Goal: Task Accomplishment & Management: Manage account settings

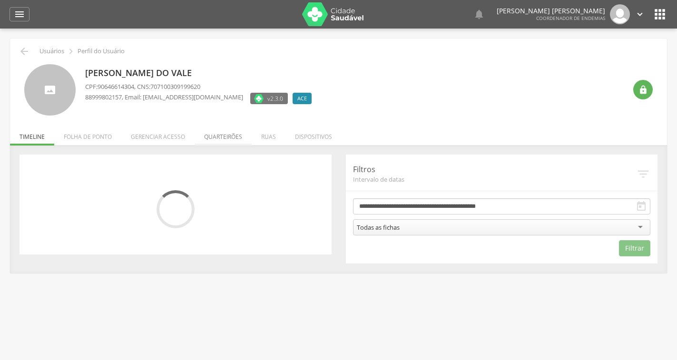
click at [212, 136] on li "Quarteirões" at bounding box center [223, 134] width 57 height 22
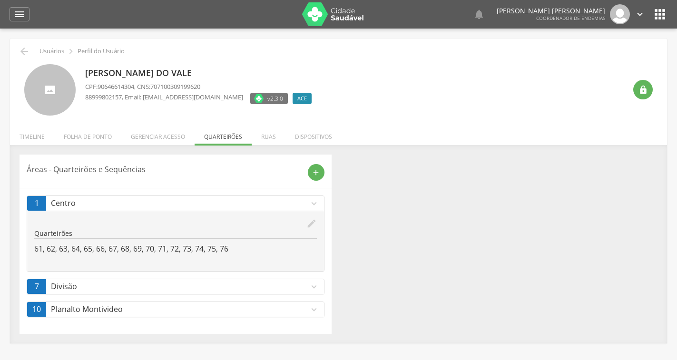
click at [309, 224] on icon "edit" at bounding box center [312, 223] width 10 height 10
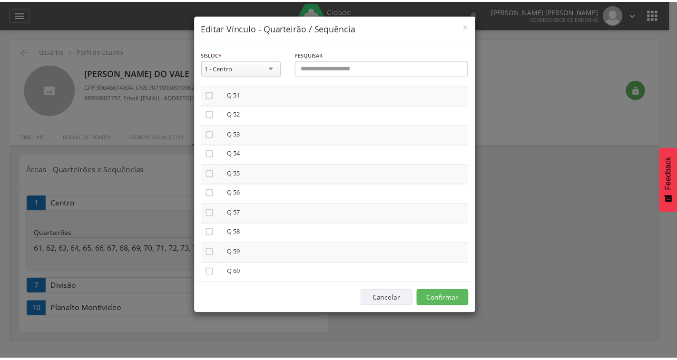
scroll to position [1198, 0]
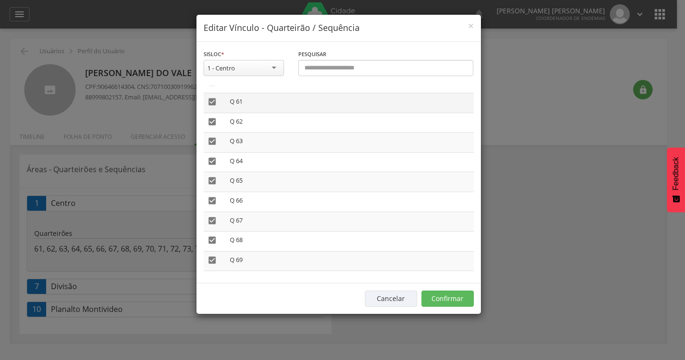
click at [662, 140] on div "**********" at bounding box center [342, 180] width 685 height 360
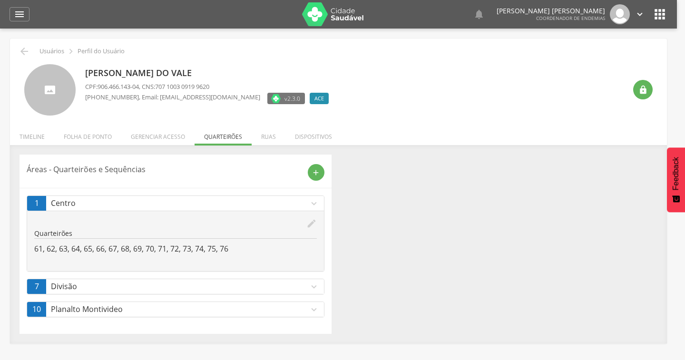
scroll to position [0, 0]
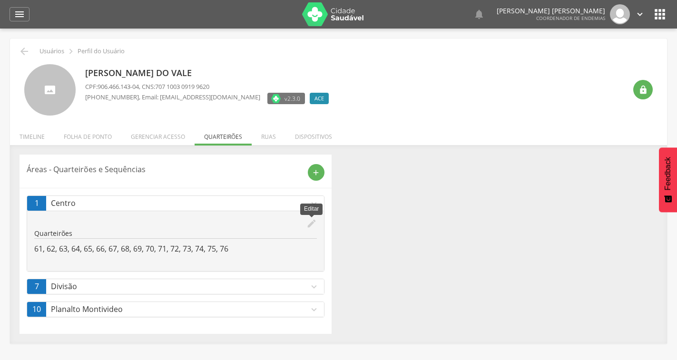
click at [310, 223] on icon "edit" at bounding box center [312, 223] width 10 height 10
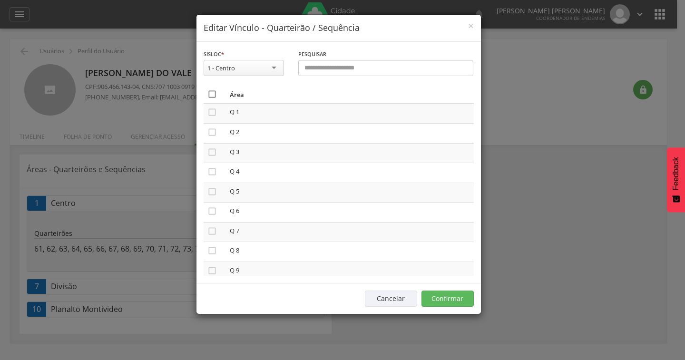
click at [209, 92] on icon "" at bounding box center [213, 94] width 10 height 10
click at [209, 92] on icon "" at bounding box center [213, 94] width 10 height 10
click at [446, 299] on button "Confirmar" at bounding box center [448, 299] width 52 height 16
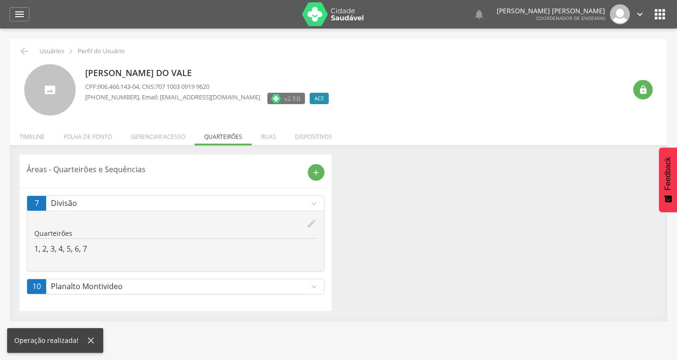
click at [307, 226] on icon "edit" at bounding box center [312, 223] width 10 height 10
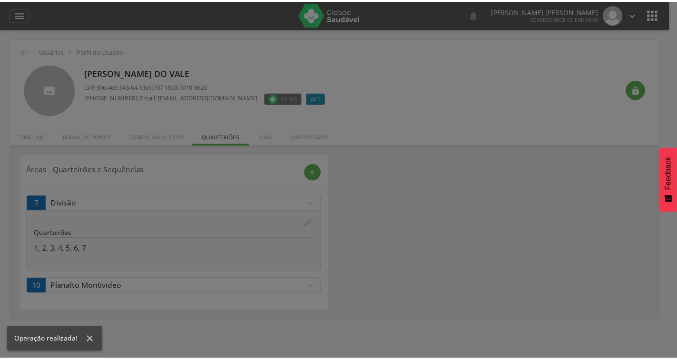
scroll to position [0, 0]
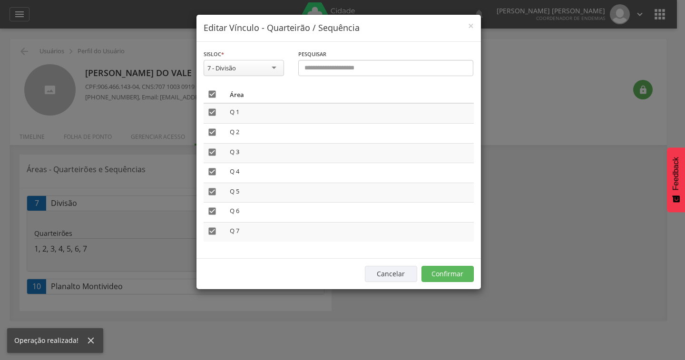
click at [212, 92] on icon "" at bounding box center [213, 94] width 10 height 10
click at [455, 269] on button "Confirmar" at bounding box center [448, 274] width 52 height 16
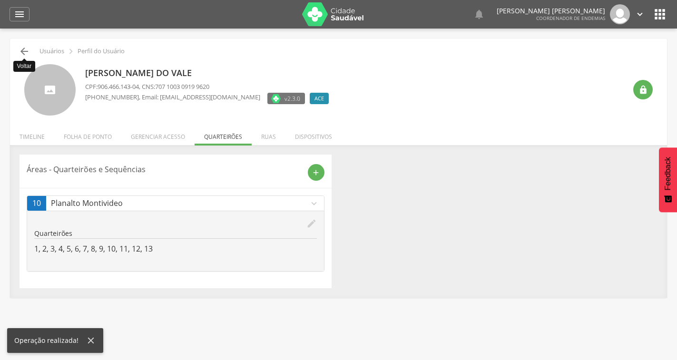
click at [23, 54] on icon "" at bounding box center [24, 51] width 11 height 11
